Goal: Feedback & Contribution: Contribute content

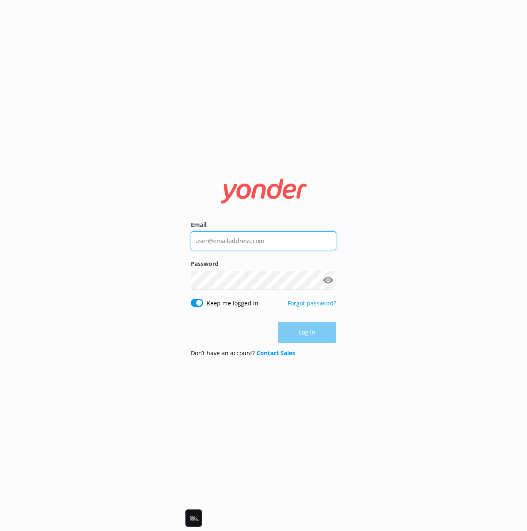
click at [247, 239] on input "Email" at bounding box center [263, 240] width 145 height 19
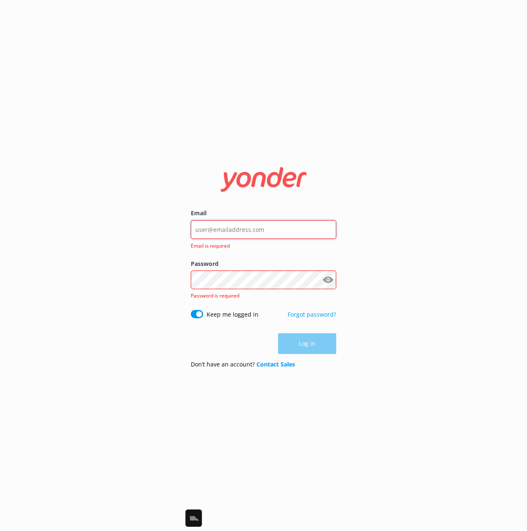
type input "mik@yonderhq.com"
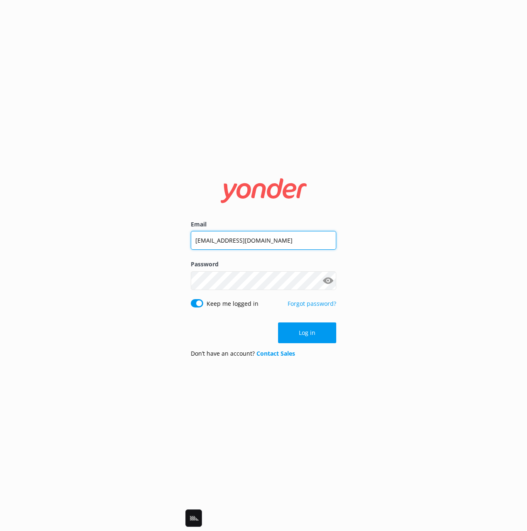
click button "Log in" at bounding box center [307, 332] width 58 height 21
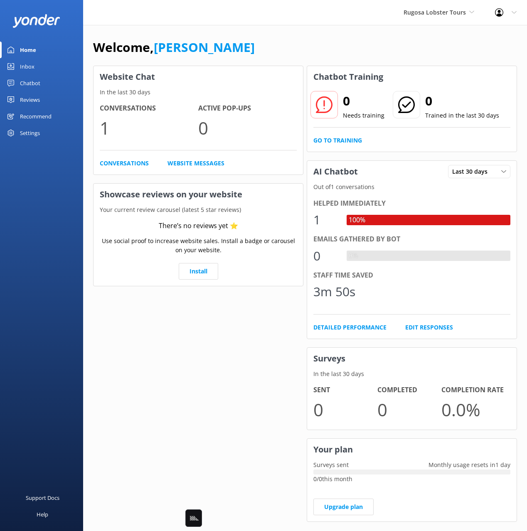
click at [23, 82] on div "Chatbot" at bounding box center [30, 83] width 20 height 17
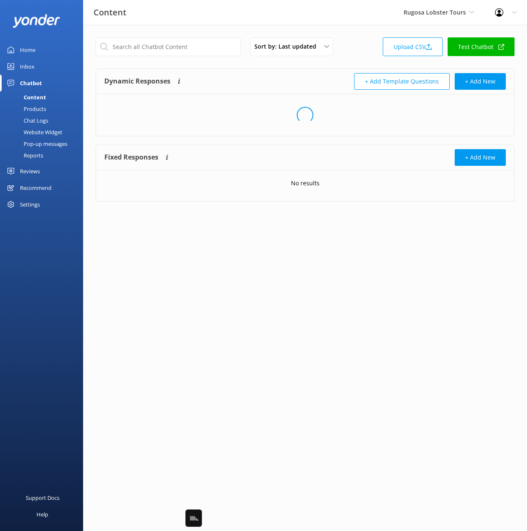
click at [348, 65] on div "Sort by: Last updated Title Last updated Upload CSV Test Chatbot Dynamic Respon…" at bounding box center [305, 126] width 444 height 202
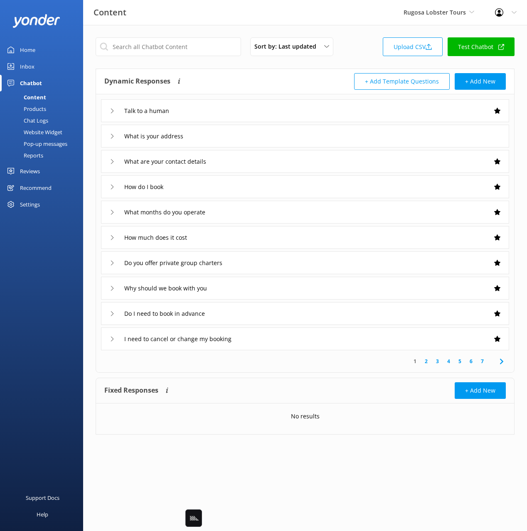
click at [347, 42] on div "Sort by: Last updated Title Last updated Upload CSV Test Chatbot" at bounding box center [305, 49] width 419 height 24
click at [347, 46] on div "Sort by: Last updated Title Last updated Upload CSV Test Chatbot" at bounding box center [305, 49] width 419 height 24
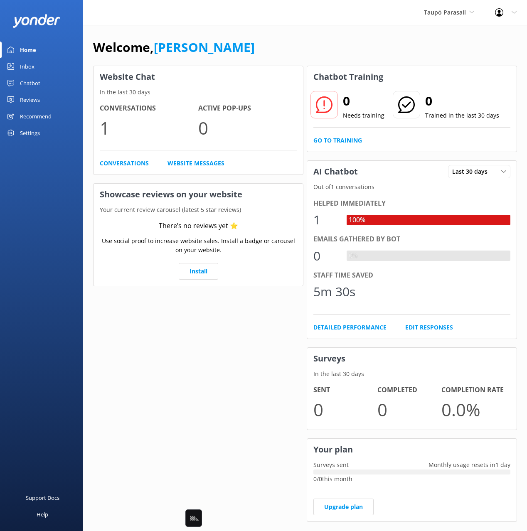
click at [22, 82] on div "Chatbot" at bounding box center [30, 83] width 20 height 17
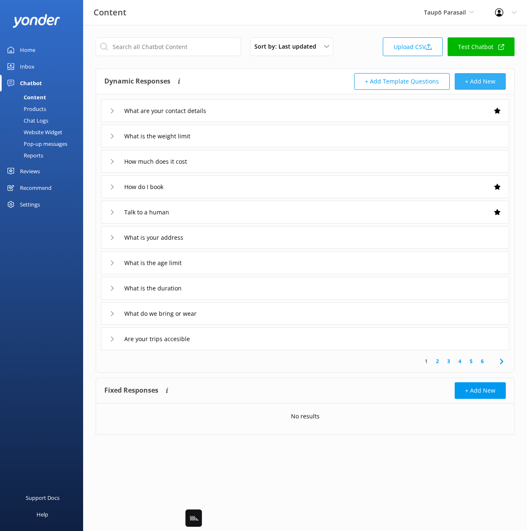
click at [483, 81] on button "+ Add New" at bounding box center [480, 81] width 51 height 17
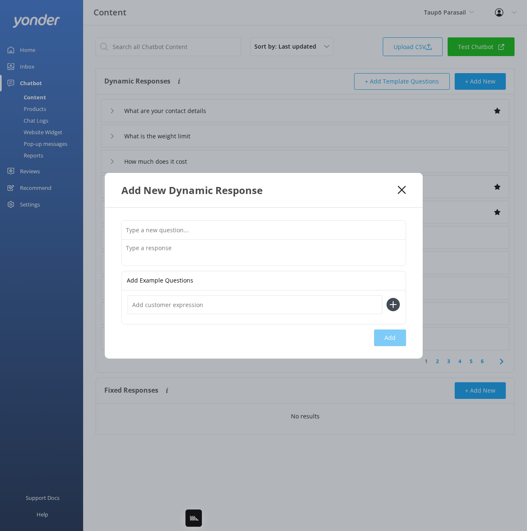
drag, startPoint x: 348, startPoint y: 228, endPoint x: 427, endPoint y: 216, distance: 80.3
click at [348, 228] on input "text" at bounding box center [264, 230] width 284 height 19
paste input "How many photos are included"
type input "How many photos are included"
click at [268, 245] on textarea at bounding box center [264, 253] width 284 height 26
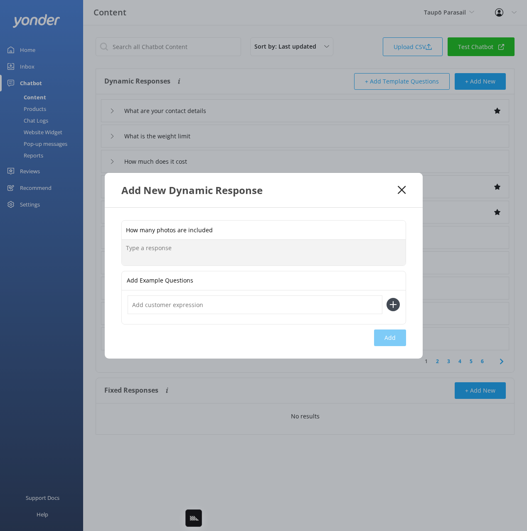
paste textarea "Typically around 15-20 photos. The number of photos the crew are able to take d…"
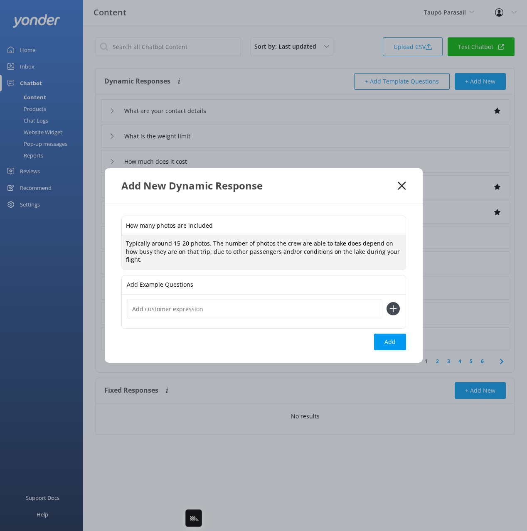
click at [207, 245] on textarea "Typically around 15-20 photos. The number of photos the crew are able to take d…" at bounding box center [264, 252] width 284 height 34
drag, startPoint x: 201, startPoint y: 254, endPoint x: 254, endPoint y: 262, distance: 54.1
click at [201, 254] on textarea "Typically around 15-20 photos are included. The number of photos the crew are a…" at bounding box center [264, 252] width 284 height 34
drag, startPoint x: 239, startPoint y: 243, endPoint x: 269, endPoint y: 268, distance: 39.2
click at [239, 243] on textarea "Typically around 15-20 photos are included. The number of photos the crew are a…" at bounding box center [264, 252] width 284 height 34
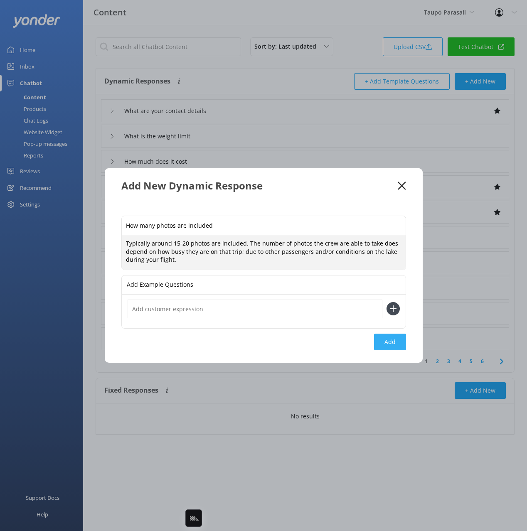
type textarea "Typically around 15-20 photos are included. The number of photos the crew are a…"
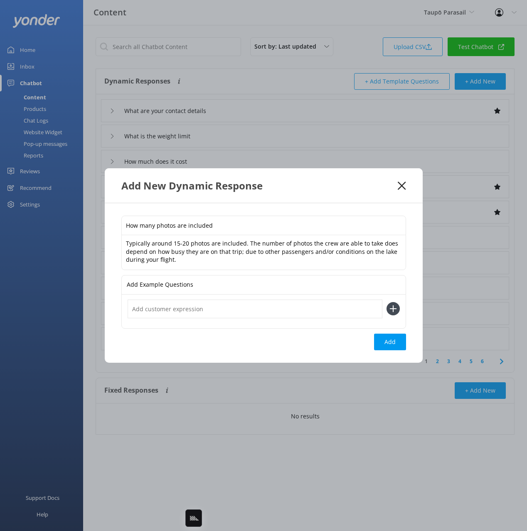
drag, startPoint x: 388, startPoint y: 345, endPoint x: 482, endPoint y: 280, distance: 113.8
click at [388, 345] on button "Add" at bounding box center [390, 342] width 32 height 17
type input "How many photos are included"
type input "What are your contact details"
type input "What is the weight limit"
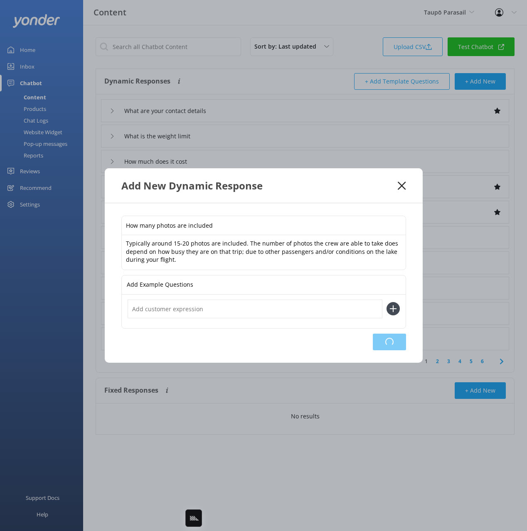
type input "How much does it cost"
type input "How do I book"
type input "Talk to a human"
type input "What is your address"
type input "What is the age limit"
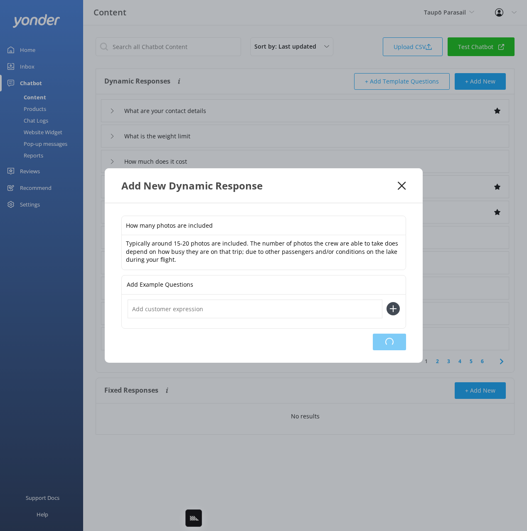
type input "What is the duration"
type input "What do we bring or wear"
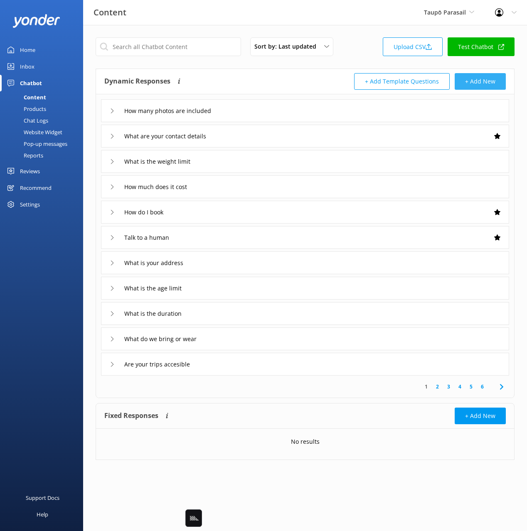
click at [475, 81] on button "+ Add New" at bounding box center [480, 81] width 51 height 17
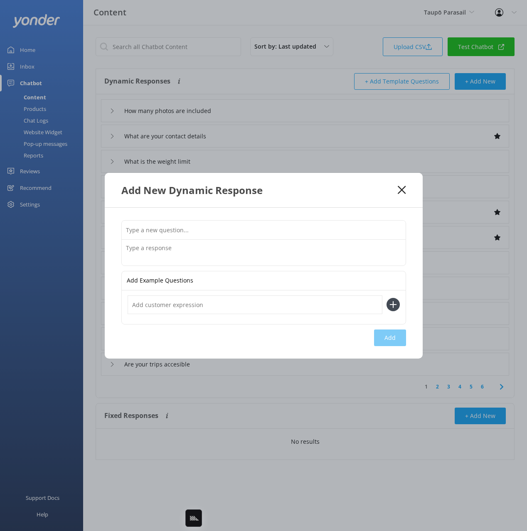
drag, startPoint x: 344, startPoint y: 229, endPoint x: 426, endPoint y: 207, distance: 85.8
click at [344, 229] on input "text" at bounding box center [264, 230] width 284 height 19
paste input "Can we book a longer trip"
type input "Can we book a longer trip"
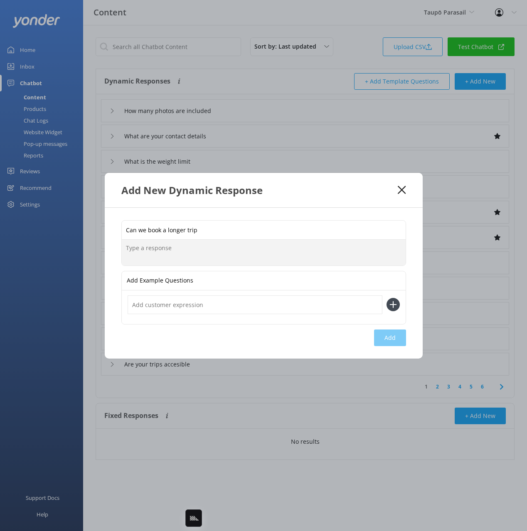
click at [262, 255] on textarea at bounding box center [264, 253] width 284 height 26
paste textarea "Each flight is 10-12 minutes long, and our scheduled trips are a maximum of an …"
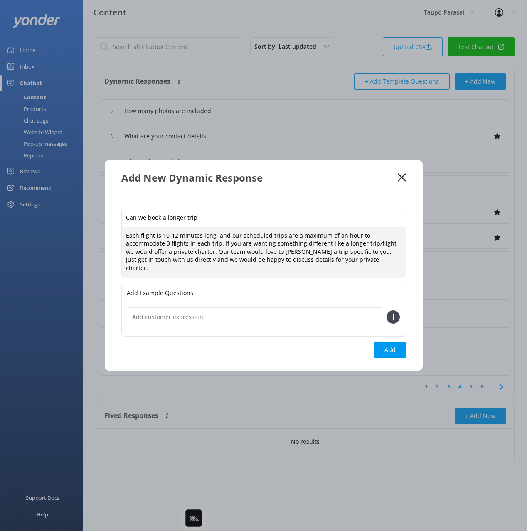
click at [278, 255] on textarea "Each flight is 10-12 minutes long, and our scheduled trips are a maximum of an …" at bounding box center [264, 252] width 284 height 51
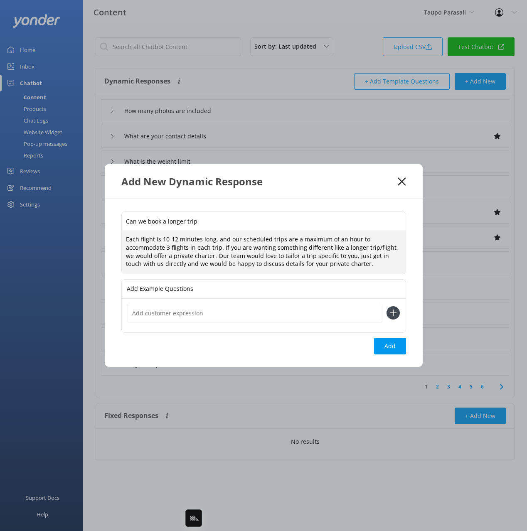
click at [288, 258] on textarea "Each flight is 10-12 minutes long, and our scheduled trips are a maximum of an …" at bounding box center [264, 252] width 284 height 42
click at [371, 262] on textarea "Each flight is 10-12 minutes long, and our scheduled trips are a maximum of an …" at bounding box center [264, 252] width 284 height 42
type textarea "Each flight is 10-12 minutes long, and our scheduled trips are a maximum of an …"
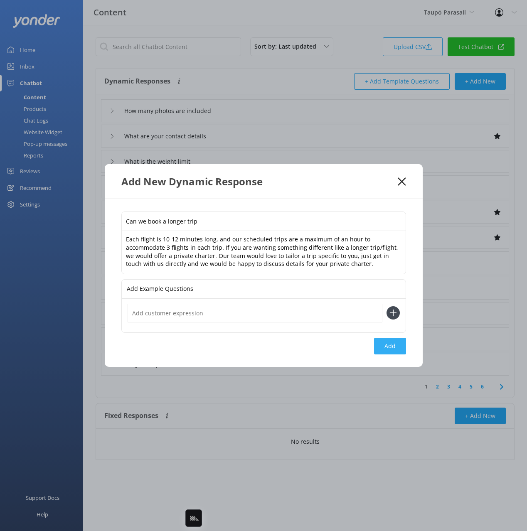
click at [399, 343] on button "Add" at bounding box center [390, 346] width 32 height 17
type input "Can we book a longer trip"
type input "How many photos are included"
type input "What are your contact details"
type input "What is the weight limit"
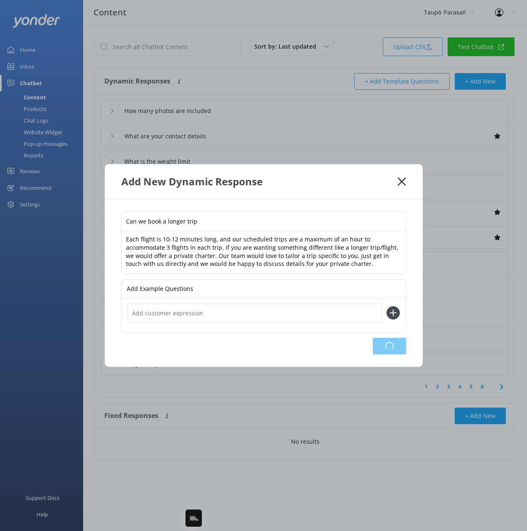
type input "How much does it cost"
type input "How do I book"
type input "Talk to a human"
type input "What is your address"
type input "What is the age limit"
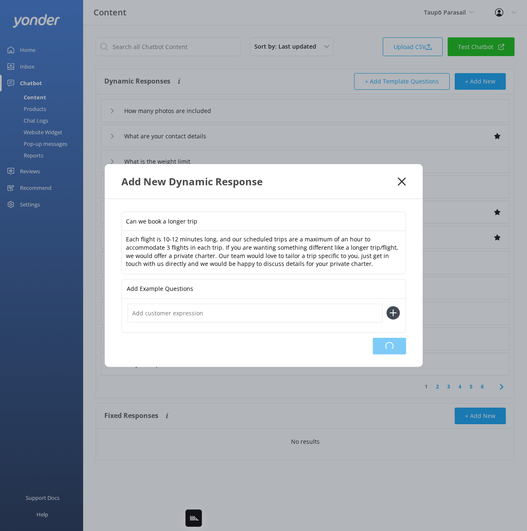
type input "What is the duration"
type input "What do we bring or wear"
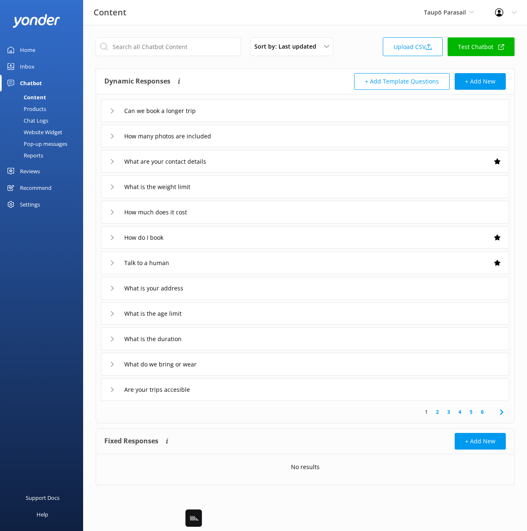
drag, startPoint x: 294, startPoint y: 106, endPoint x: 285, endPoint y: 120, distance: 16.3
click at [294, 106] on div "Can we book a longer trip" at bounding box center [305, 110] width 408 height 23
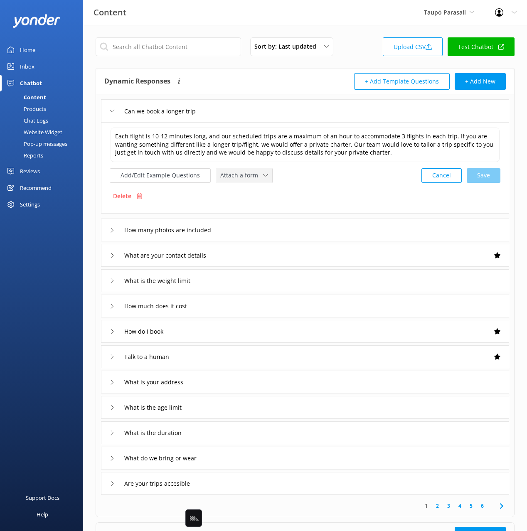
drag, startPoint x: 238, startPoint y: 173, endPoint x: 242, endPoint y: 201, distance: 28.6
click at [237, 173] on span "Attach a form" at bounding box center [241, 175] width 43 height 9
click at [253, 192] on div "Leave contact details" at bounding box center [246, 193] width 51 height 8
click at [500, 82] on button "+ Add New" at bounding box center [480, 81] width 51 height 17
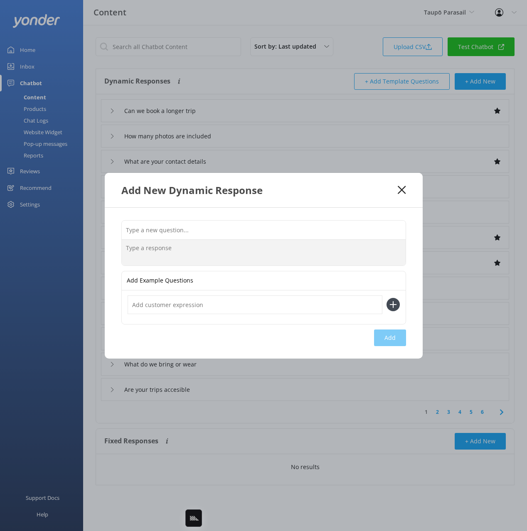
click at [309, 240] on textarea at bounding box center [264, 253] width 284 height 26
click at [324, 231] on input "text" at bounding box center [264, 230] width 284 height 19
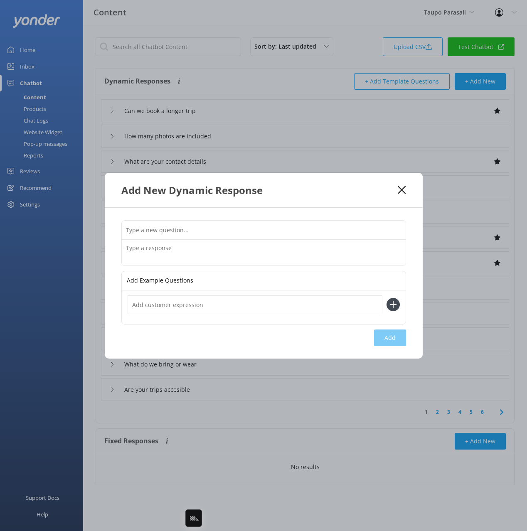
paste input "What are your operating months"
type input "What are your operating months"
click at [287, 258] on textarea at bounding box center [264, 253] width 284 height 26
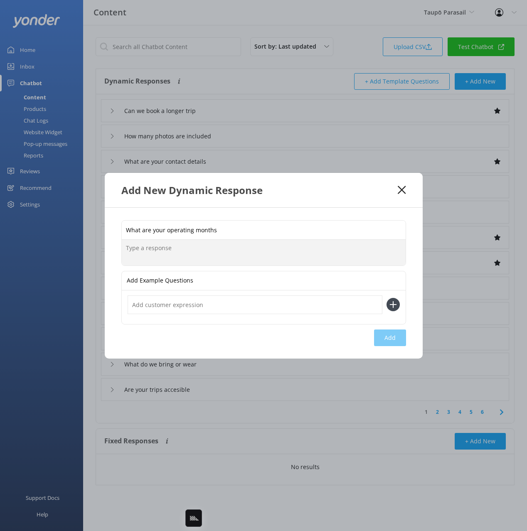
paste textarea "Currently our operating season is over summer, starting in late September throu…"
type textarea "Currently our operating season is over summer, starting in late September throu…"
drag, startPoint x: 390, startPoint y: 341, endPoint x: 423, endPoint y: 296, distance: 55.3
click at [390, 341] on button "Add" at bounding box center [390, 338] width 32 height 17
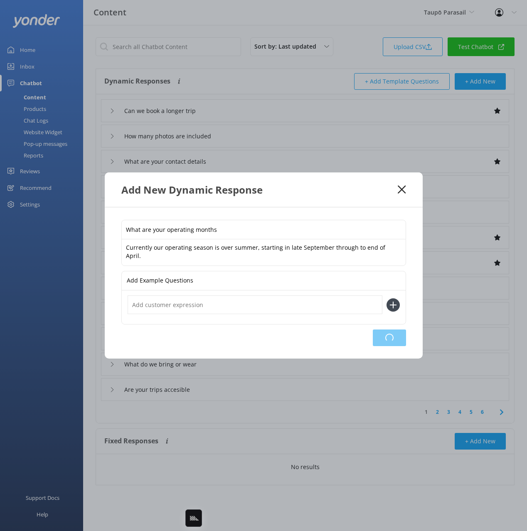
type input "What are your operating months"
type input "Can we book a longer trip"
type input "How many photos are included"
type input "What are your contact details"
type input "What is the weight limit"
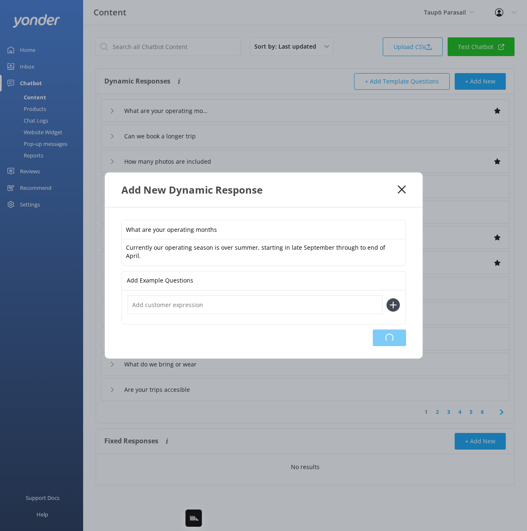
type input "How much does it cost"
type input "How do I book"
type input "Talk to a human"
type input "What is your address"
type input "What is the age limit"
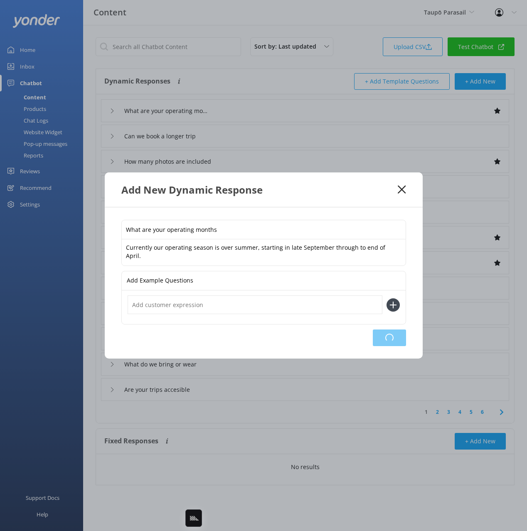
type input "What is the duration"
type input "What do we bring or wear"
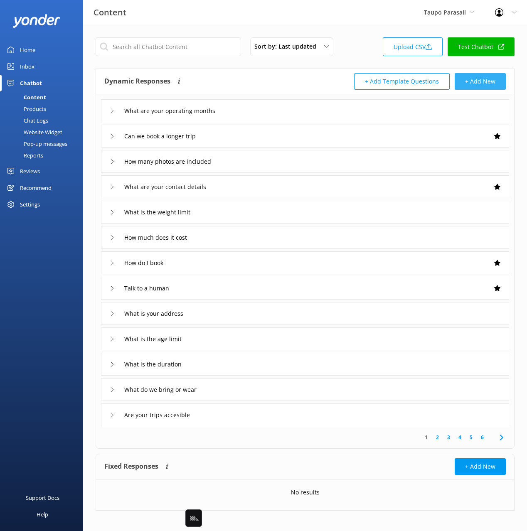
click at [467, 80] on button "+ Add New" at bounding box center [480, 81] width 51 height 17
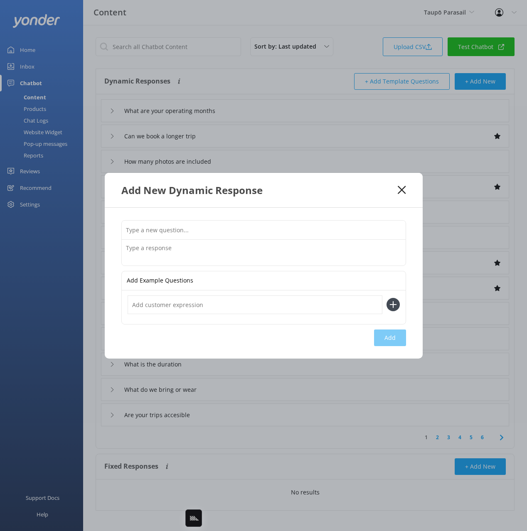
click at [387, 231] on input "text" at bounding box center [264, 230] width 284 height 19
paste input "Are you open on public holidays"
type input "Are you open on public holidays"
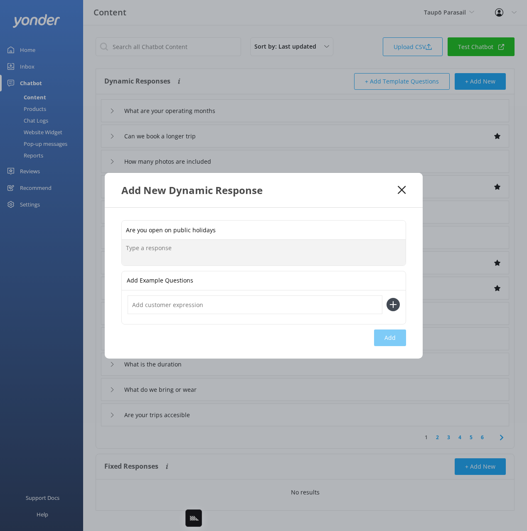
click at [232, 250] on textarea at bounding box center [264, 253] width 284 height 26
paste textarea "We are certainly open on public holidays. These days fill up quickly though, so…"
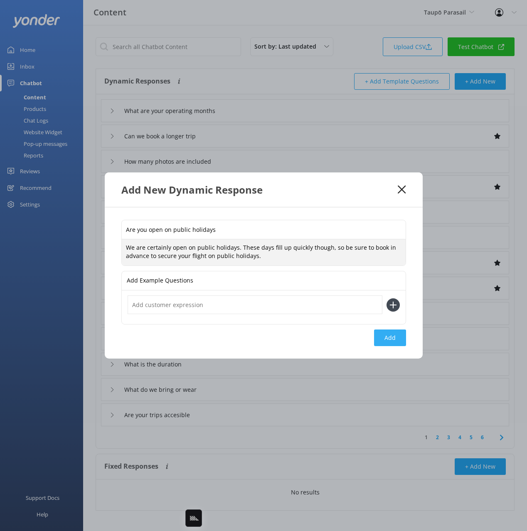
type textarea "We are certainly open on public holidays. These days fill up quickly though, so…"
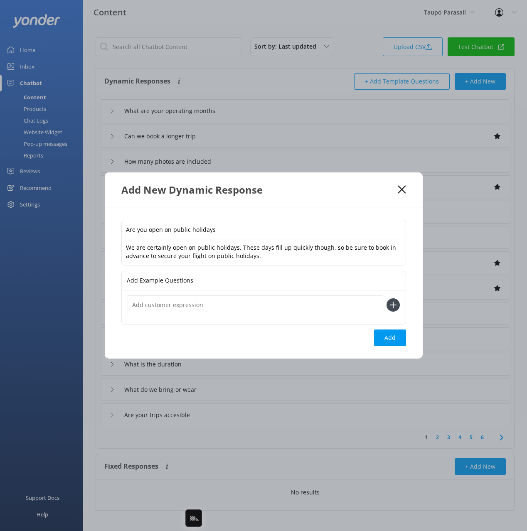
click at [390, 330] on button "Add" at bounding box center [390, 338] width 32 height 17
type input "Are you open on public holidays"
type input "What are your operating months"
type input "Can we book a longer trip"
type input "How many photos are included"
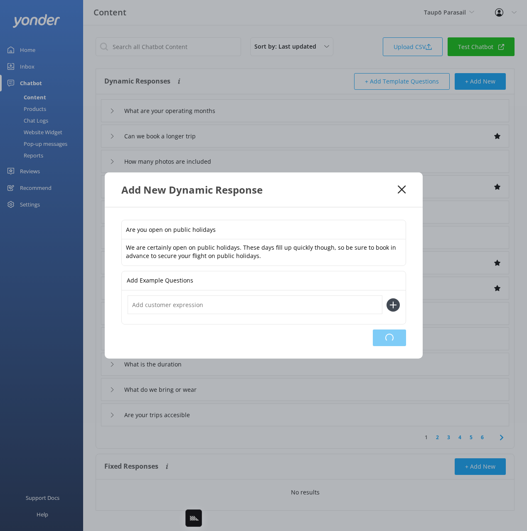
type input "What are your contact details"
type input "What is the weight limit"
type input "How much does it cost"
type input "How do I book"
type input "Talk to a human"
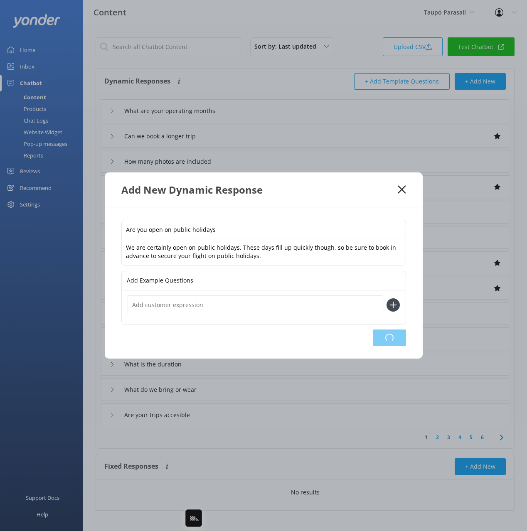
type input "What is your address"
type input "What is the age limit"
type input "What is the duration"
type input "What do we bring or wear"
